Goal: Task Accomplishment & Management: Complete application form

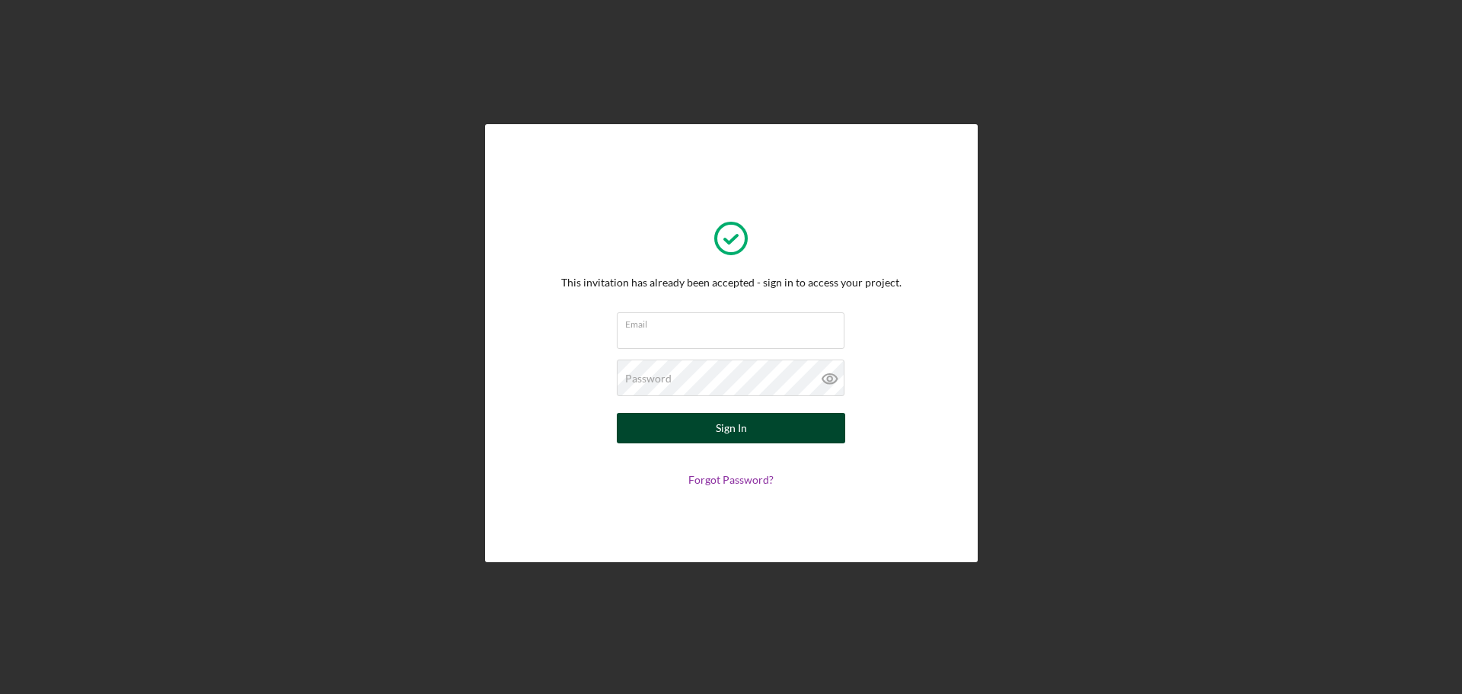
type input "[EMAIL_ADDRESS][DOMAIN_NAME]"
click at [670, 427] on button "Sign In" at bounding box center [731, 428] width 228 height 30
